Goal: Task Accomplishment & Management: Complete application form

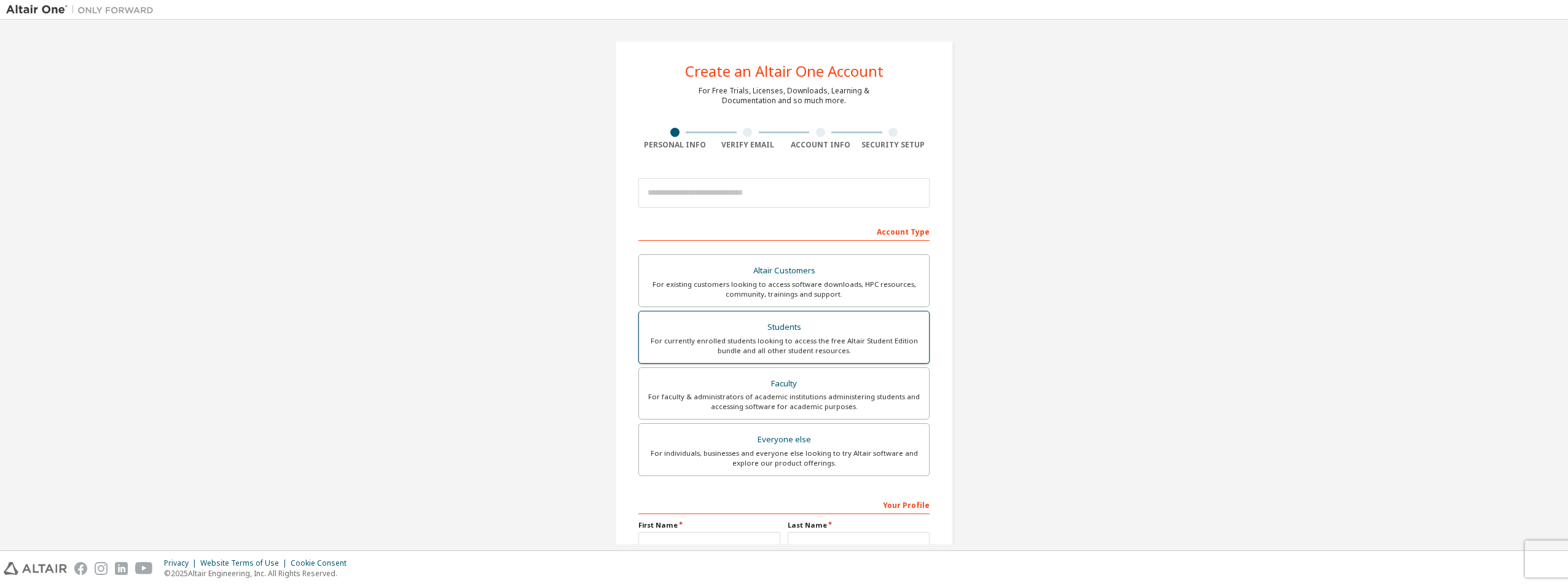
click at [835, 330] on div "Students" at bounding box center [784, 327] width 275 height 17
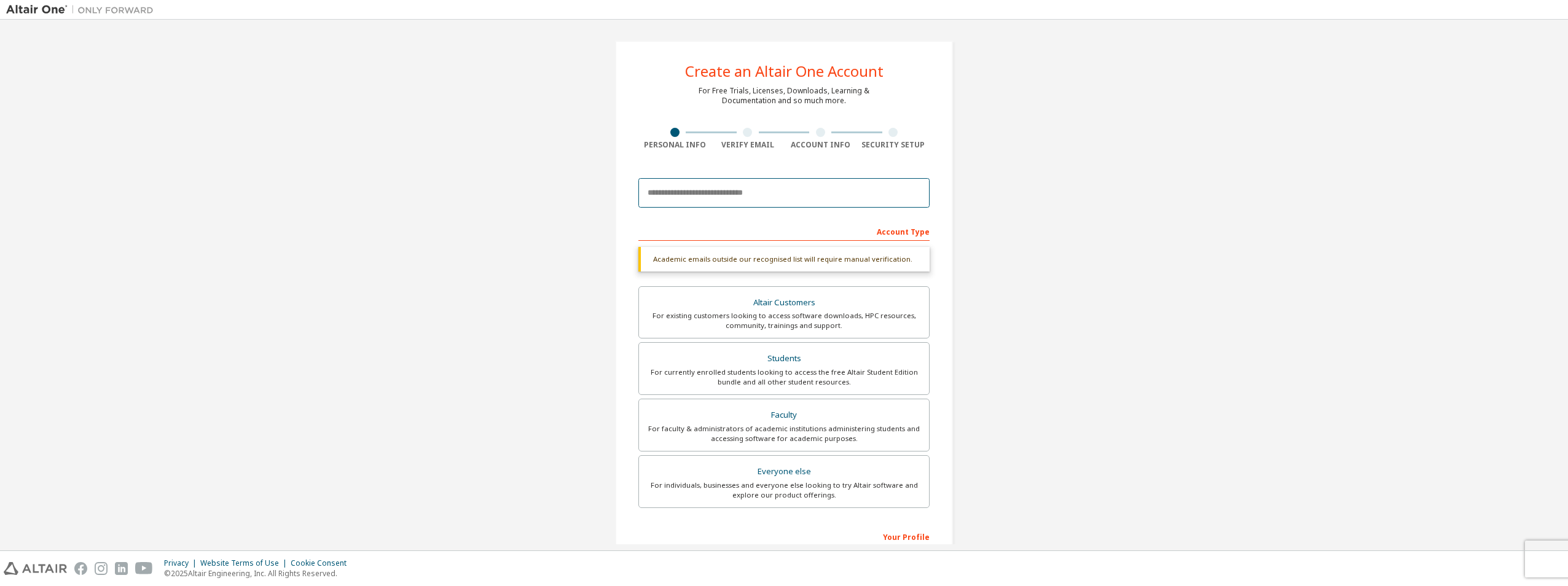
click at [771, 203] on input "email" at bounding box center [784, 193] width 292 height 30
